Goal: Transaction & Acquisition: Purchase product/service

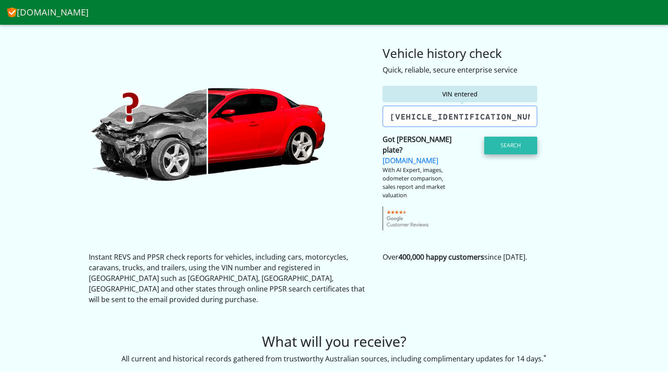
type input "[VEHICLE_IDENTIFICATION_NUMBER]"
click at [503, 146] on button "Search" at bounding box center [510, 146] width 53 height 18
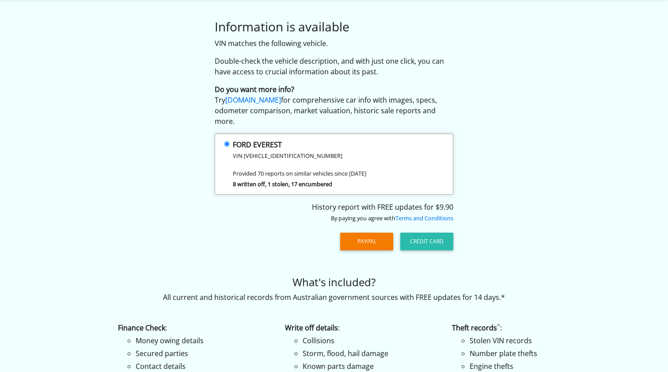
scroll to position [30, 0]
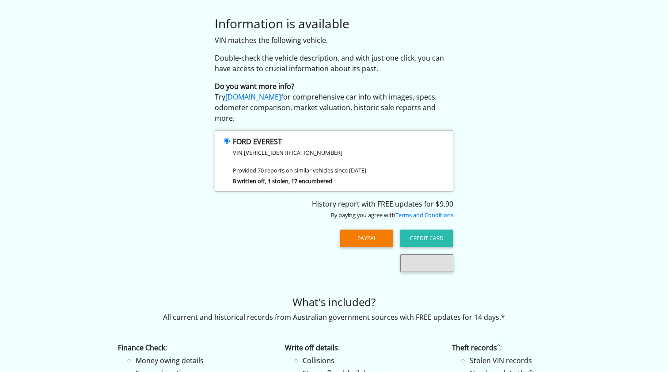
click at [281, 177] on strong "8 written off, 1 stolen, 17 encumbered" at bounding box center [282, 181] width 99 height 8
click at [230, 144] on input "FORD EVEREST VIN [VEHICLE_IDENTIFICATION_NUMBER] Provided 70 reports on similar…" at bounding box center [227, 141] width 6 height 6
click at [281, 177] on strong "8 written off, 1 stolen, 17 encumbered" at bounding box center [282, 181] width 99 height 8
click at [230, 144] on input "FORD EVEREST VIN MNARXXMAWRRY75304 Provided 70 reports on similar vehicles sinc…" at bounding box center [227, 141] width 6 height 6
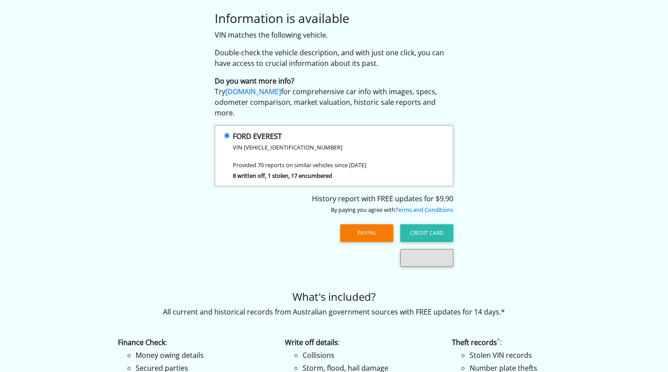
click at [270, 193] on div "History report with FREE updates for $9.90 By paying you agree with Terms and C…" at bounding box center [334, 203] width 239 height 21
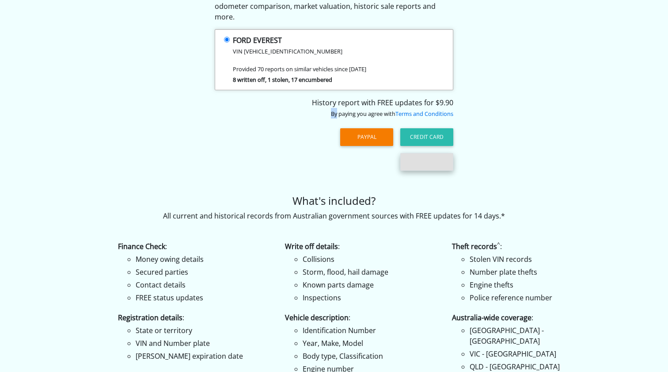
scroll to position [133, 0]
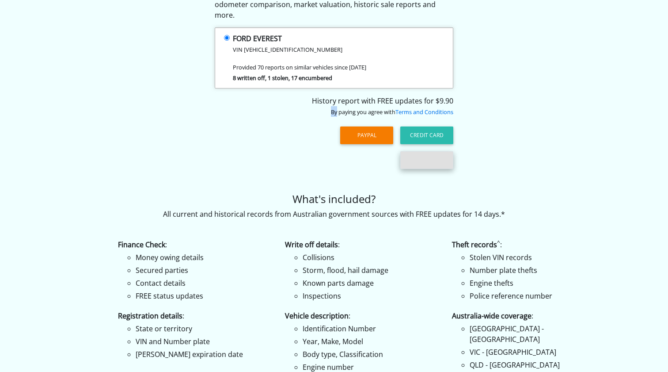
click at [425, 151] on button "button" at bounding box center [426, 160] width 53 height 18
click at [365, 133] on div "PayPal Credit Card" at bounding box center [334, 135] width 239 height 23
click at [367, 126] on button "PayPal" at bounding box center [366, 135] width 53 height 18
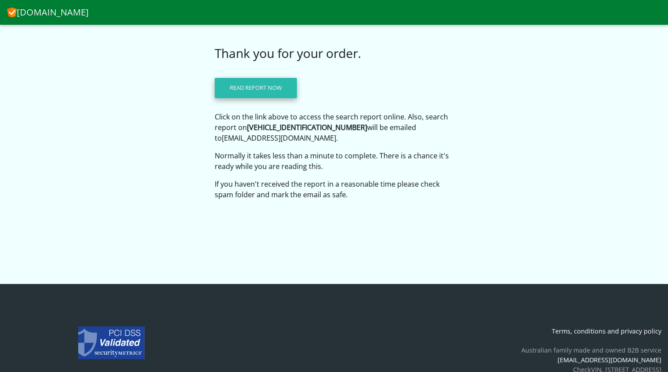
click at [278, 84] on link "Read report now" at bounding box center [256, 88] width 82 height 20
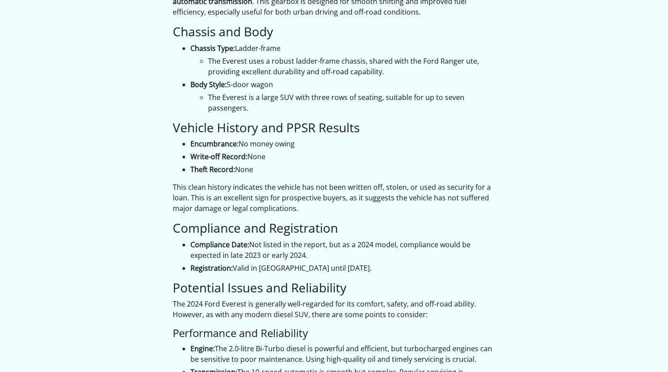
scroll to position [770, 0]
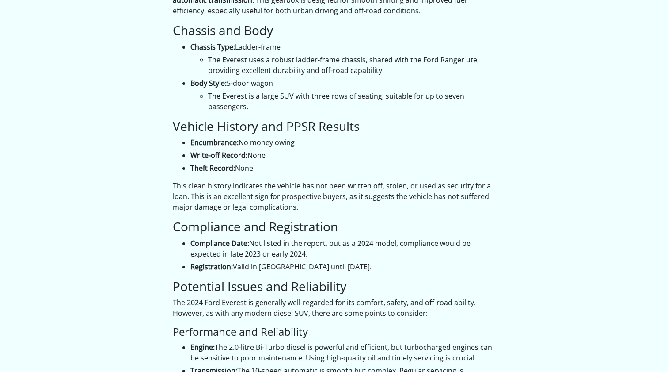
click at [212, 171] on div "Overview This report covers a 2024 Ford Everest in grey, registered in South Au…" at bounding box center [334, 265] width 323 height 1376
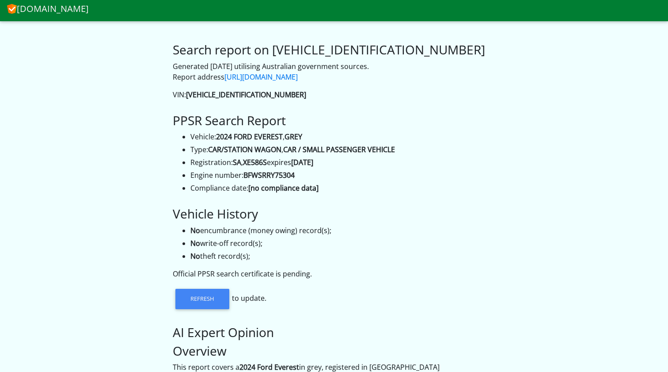
scroll to position [6, 0]
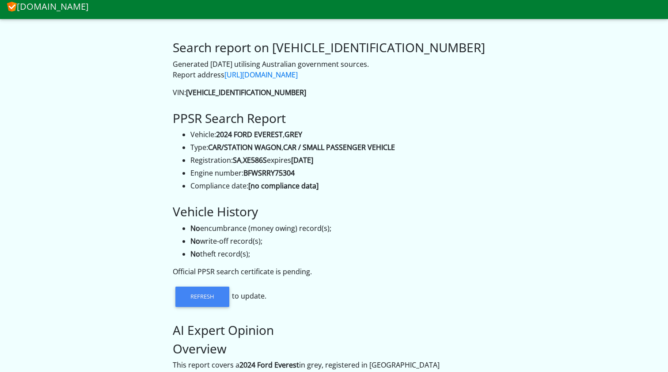
click at [292, 169] on strong "BFWSRRY75304" at bounding box center [268, 173] width 51 height 10
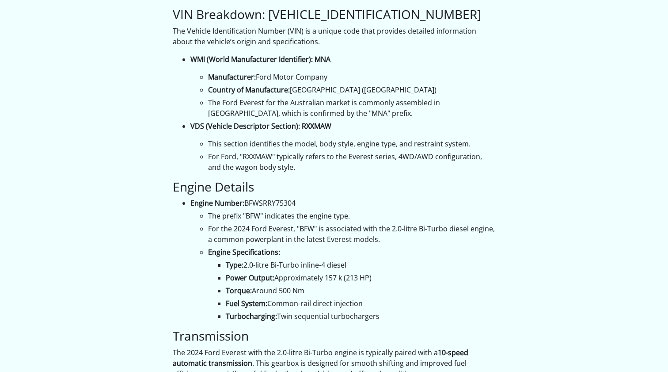
scroll to position [405, 0]
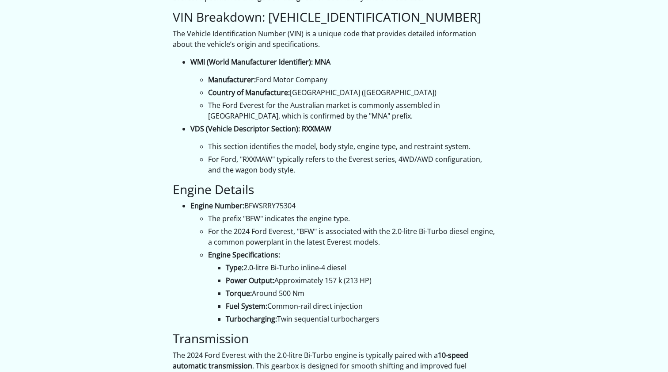
click at [279, 205] on li "Engine Number: BFWSRRY75304 The prefix "BFW" indicates the engine type. For the…" at bounding box center [342, 262] width 305 height 124
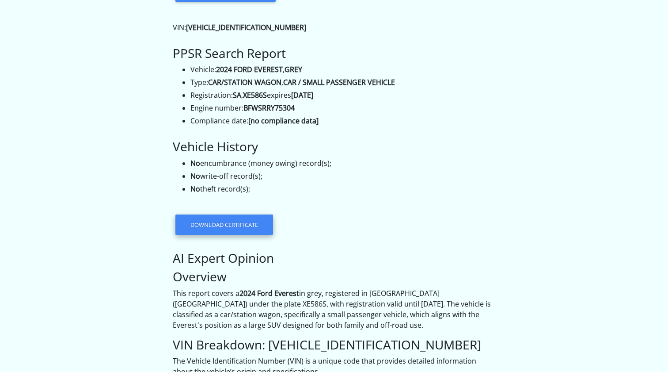
scroll to position [128, 0]
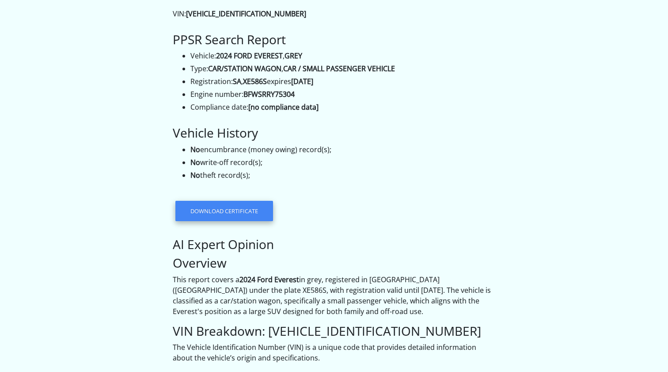
click at [264, 212] on link "Download certificate" at bounding box center [224, 211] width 98 height 20
